Goal: Check status: Check status

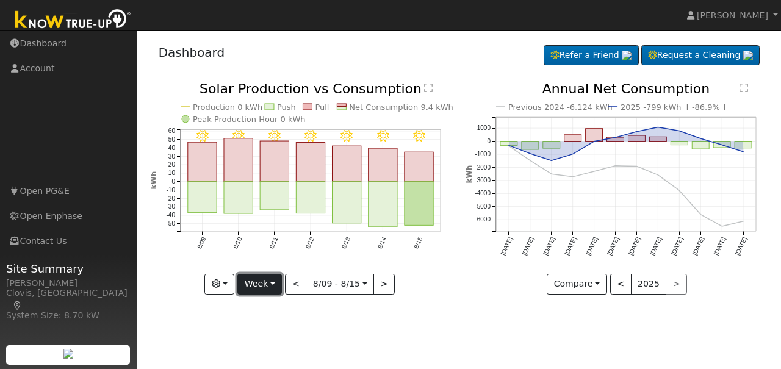
click at [278, 286] on button "Week" at bounding box center [259, 284] width 45 height 21
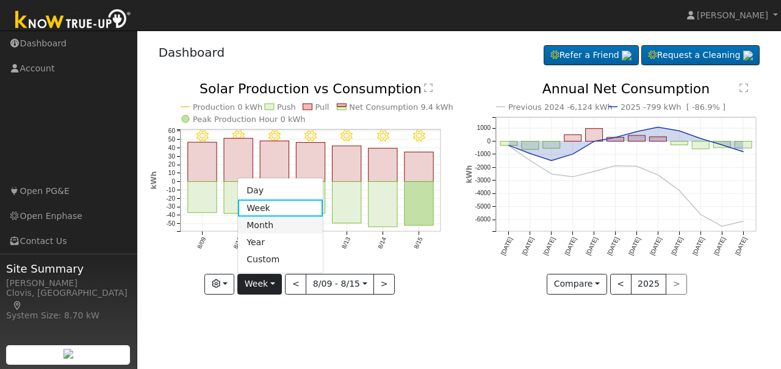
click at [277, 223] on link "Month" at bounding box center [280, 225] width 85 height 17
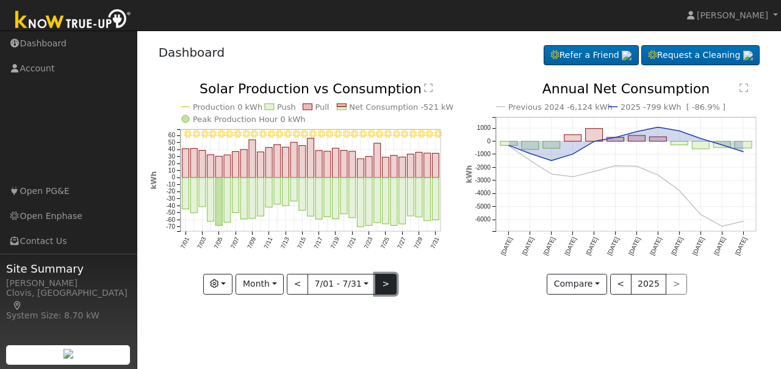
click at [380, 287] on button ">" at bounding box center [385, 284] width 21 height 21
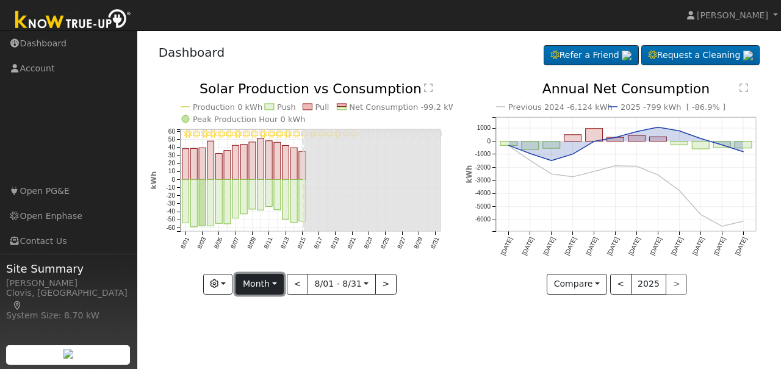
click at [280, 289] on button "Month" at bounding box center [260, 284] width 48 height 21
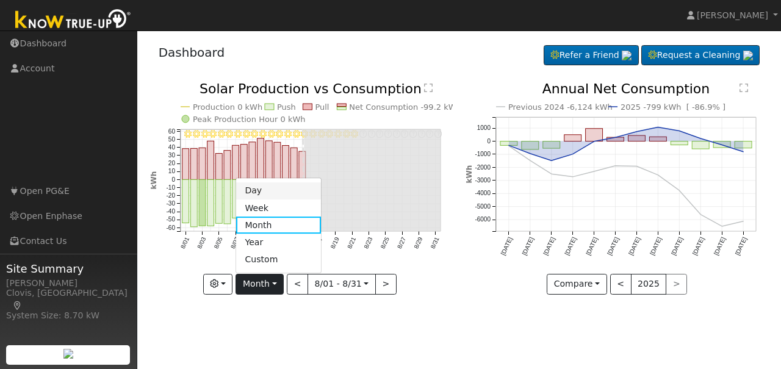
click at [270, 188] on link "Day" at bounding box center [278, 191] width 85 height 17
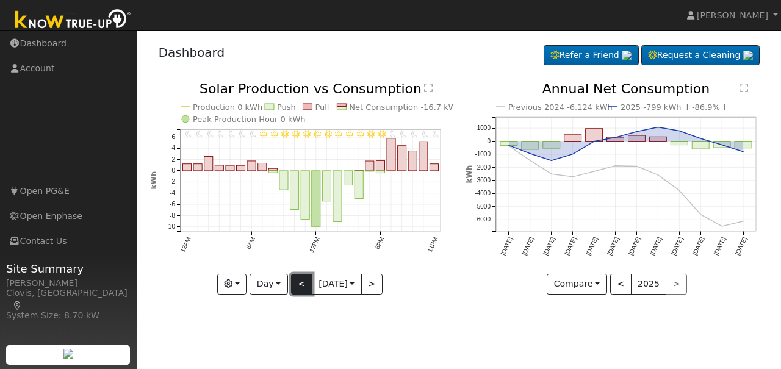
click at [302, 281] on button "<" at bounding box center [301, 284] width 21 height 21
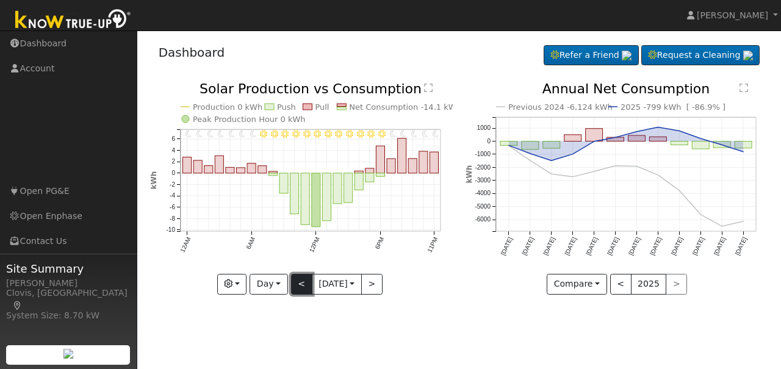
click at [302, 281] on button "<" at bounding box center [301, 284] width 21 height 21
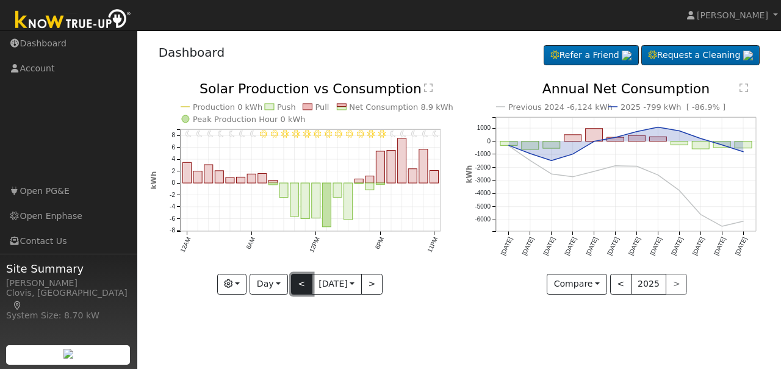
click at [300, 286] on button "<" at bounding box center [301, 284] width 21 height 21
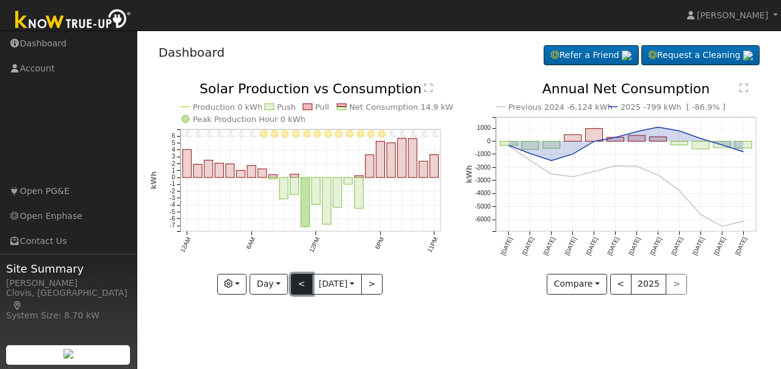
click at [300, 286] on button "<" at bounding box center [301, 284] width 21 height 21
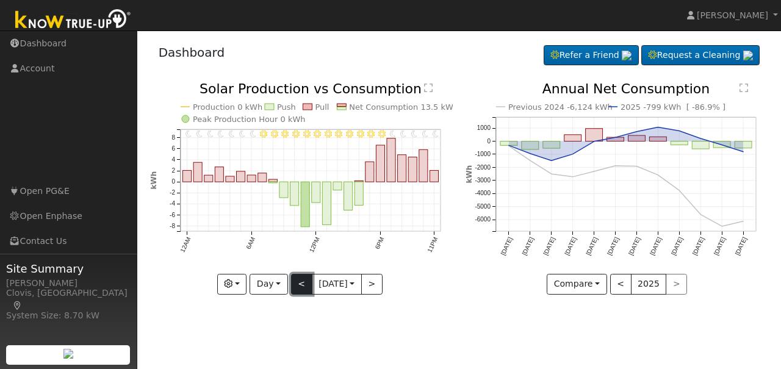
click at [300, 286] on button "<" at bounding box center [301, 284] width 21 height 21
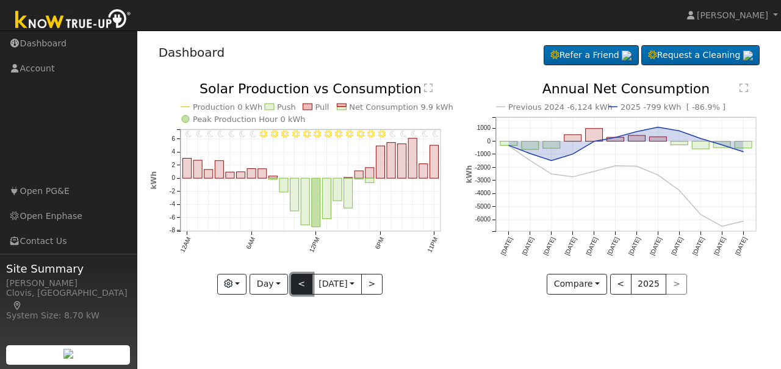
click at [300, 286] on button "<" at bounding box center [301, 284] width 21 height 21
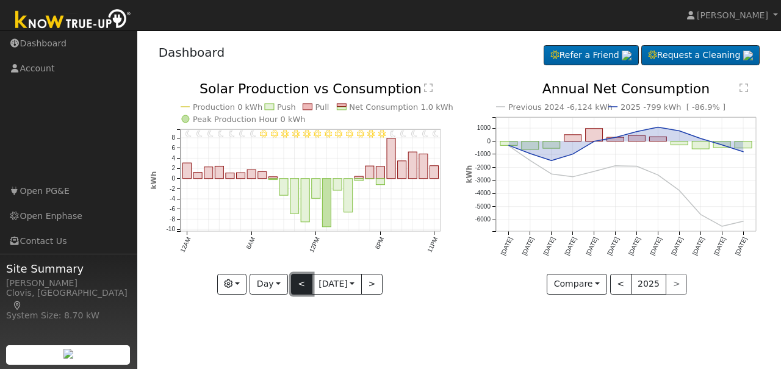
click at [300, 286] on button "<" at bounding box center [301, 284] width 21 height 21
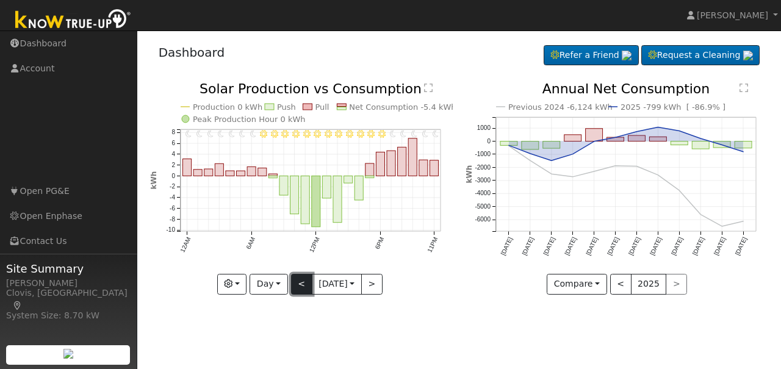
click at [300, 286] on button "<" at bounding box center [301, 284] width 21 height 21
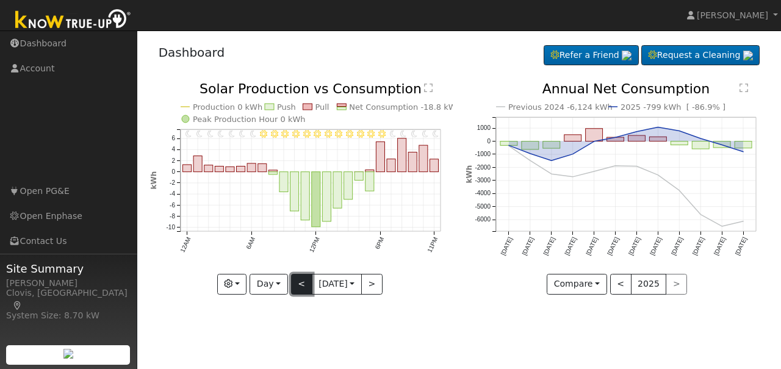
click at [300, 286] on button "<" at bounding box center [301, 284] width 21 height 21
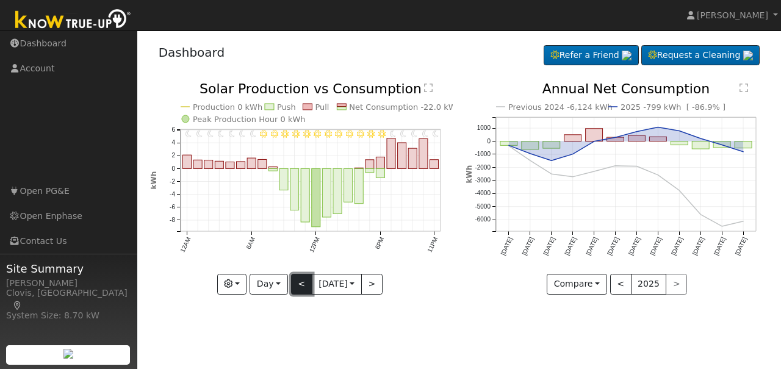
click at [300, 286] on button "<" at bounding box center [301, 284] width 21 height 21
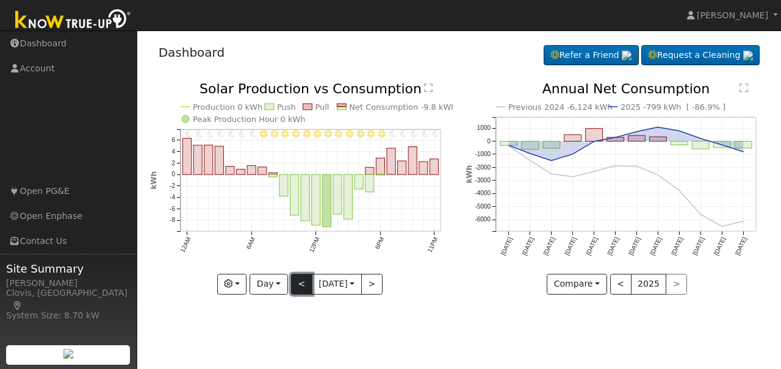
click at [300, 286] on button "<" at bounding box center [301, 284] width 21 height 21
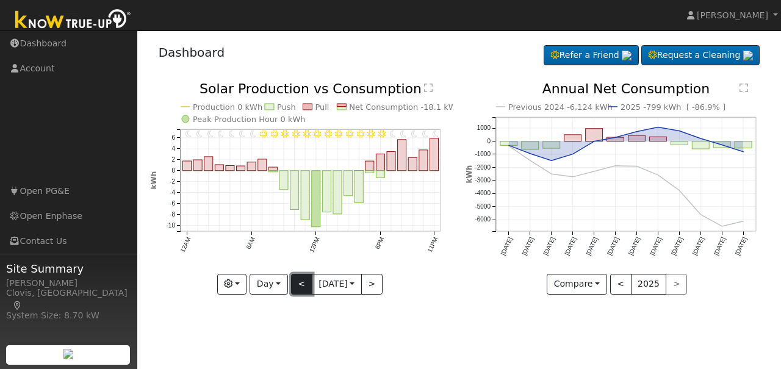
click at [300, 286] on button "<" at bounding box center [301, 284] width 21 height 21
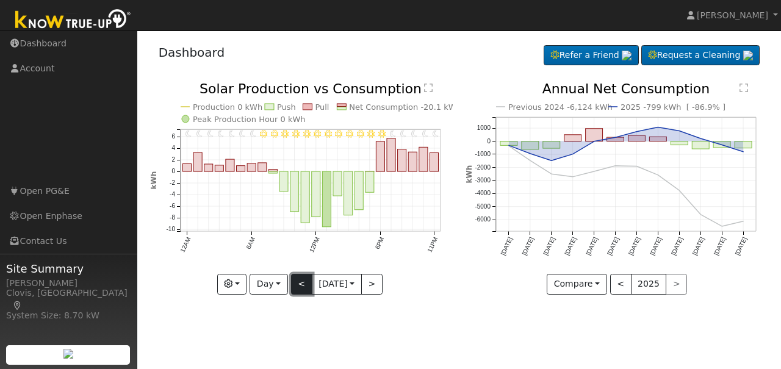
click at [300, 286] on button "<" at bounding box center [301, 284] width 21 height 21
type input "[DATE]"
